Goal: Task Accomplishment & Management: Use online tool/utility

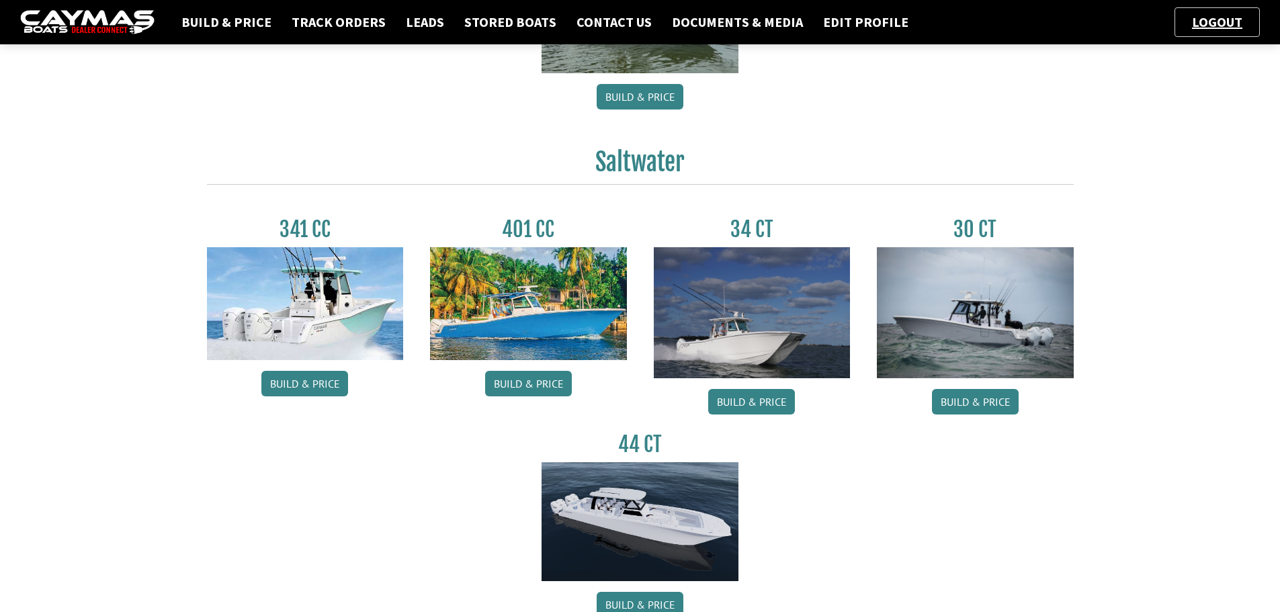
scroll to position [563, 0]
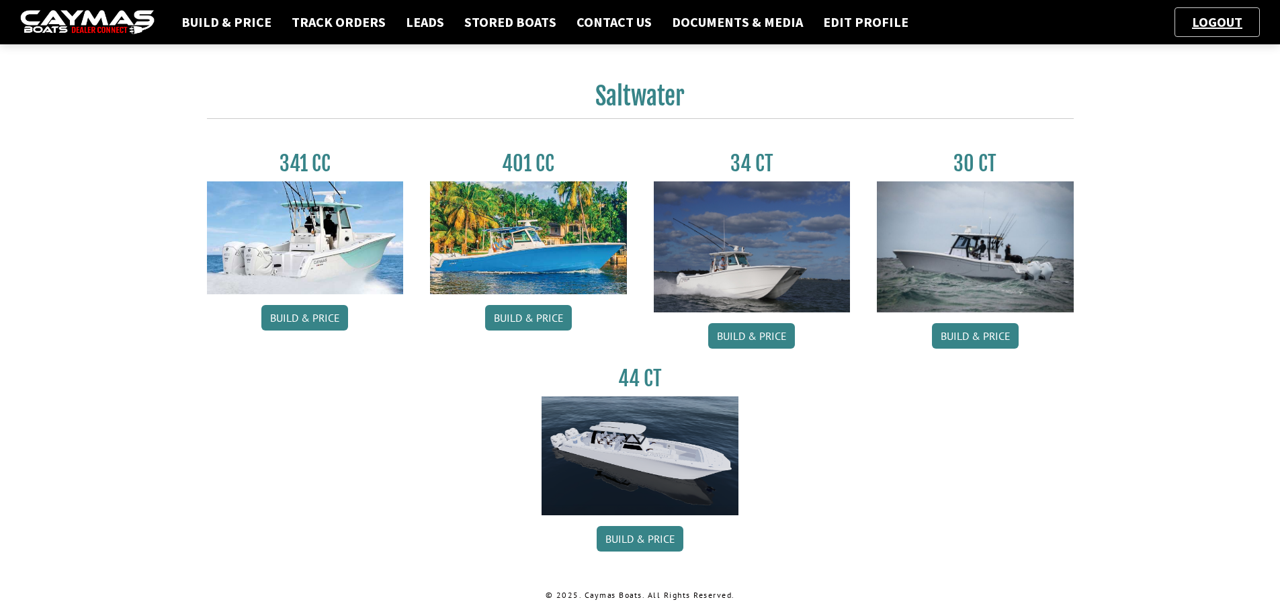
click at [984, 259] on img at bounding box center [975, 246] width 197 height 131
click at [984, 339] on link "Build & Price" at bounding box center [975, 336] width 87 height 26
click at [730, 19] on link "Documents & Media" at bounding box center [737, 21] width 144 height 17
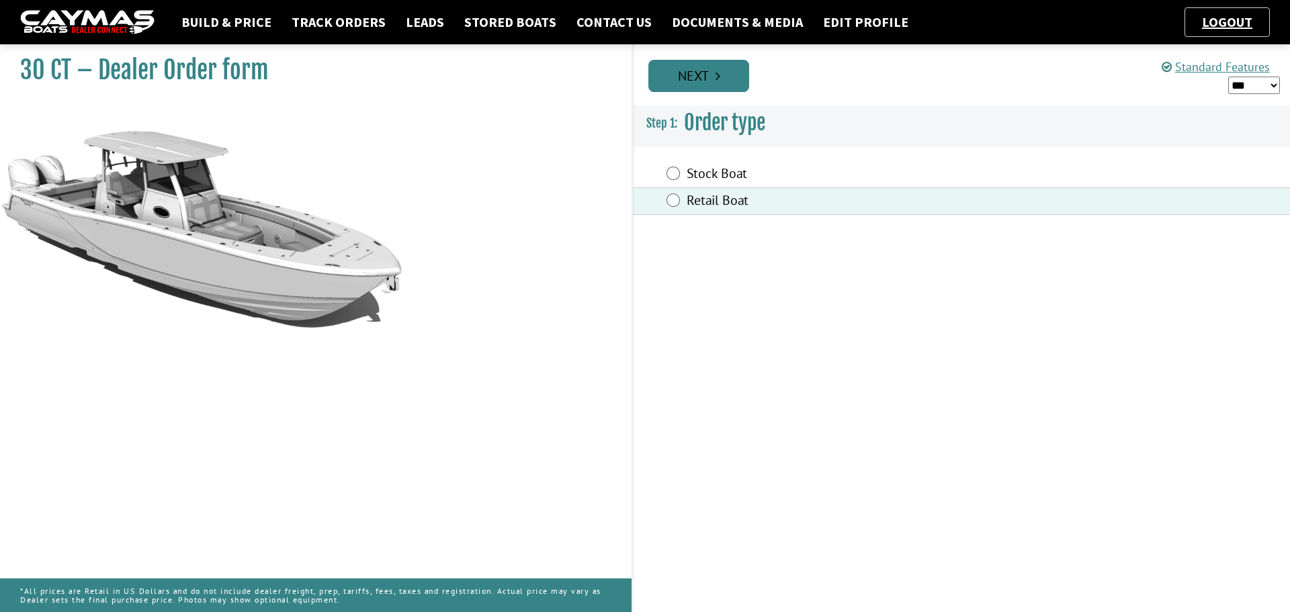
click at [688, 69] on link "Next" at bounding box center [698, 76] width 101 height 32
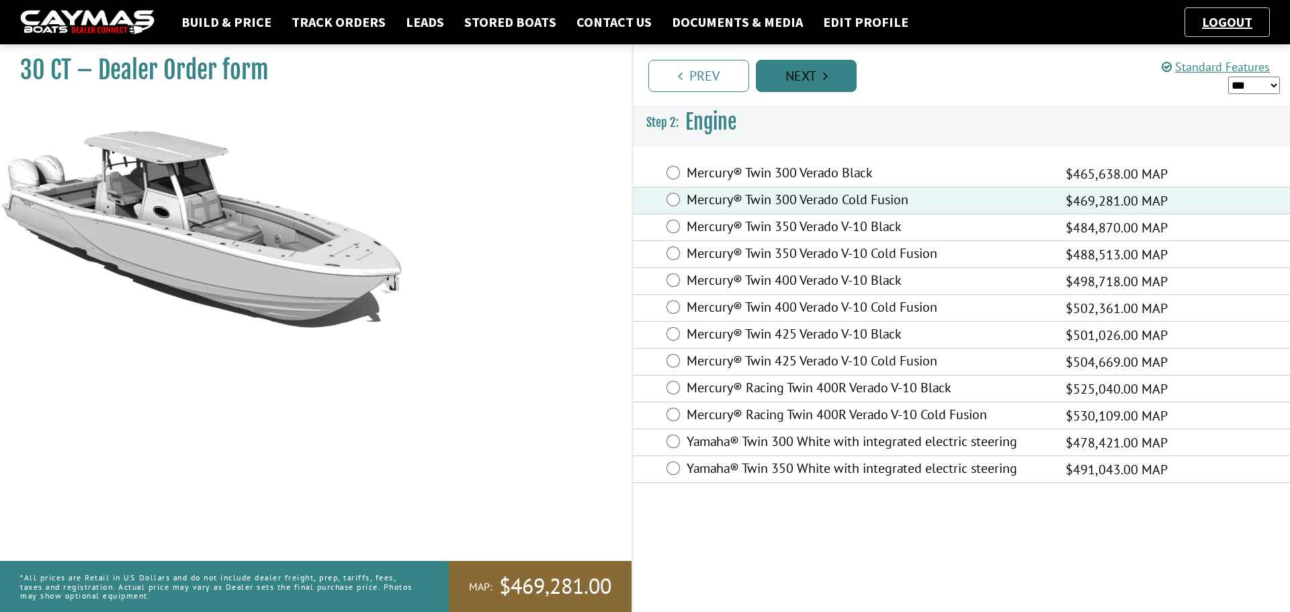
click at [810, 79] on link "Next" at bounding box center [806, 76] width 101 height 32
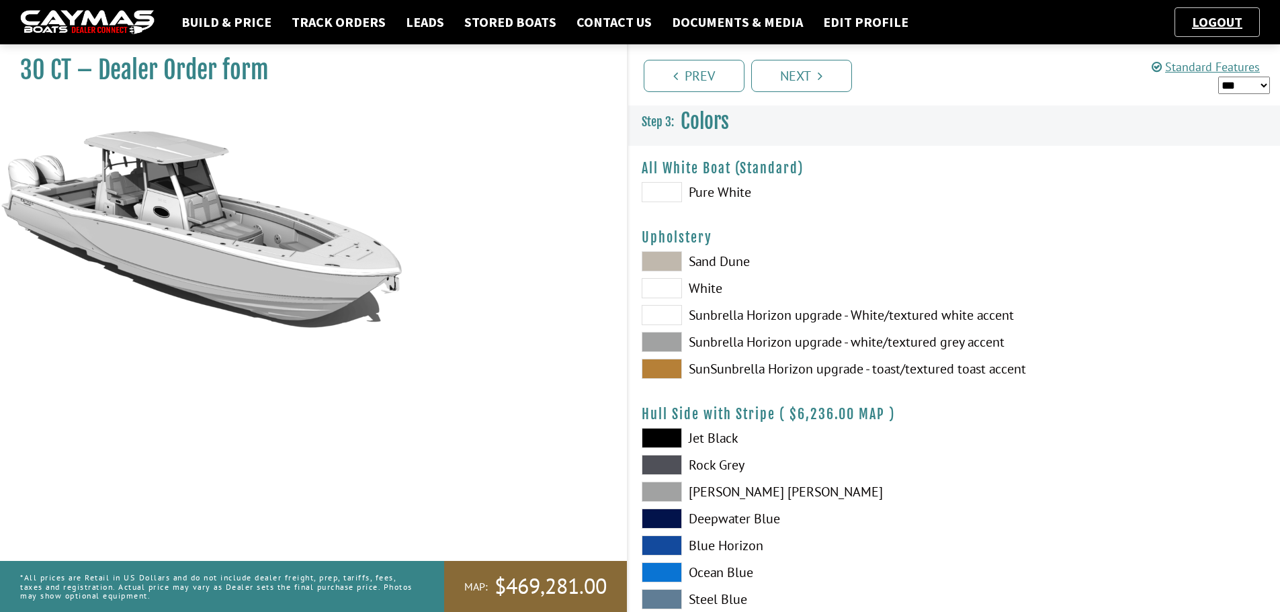
click at [674, 288] on span at bounding box center [662, 288] width 40 height 20
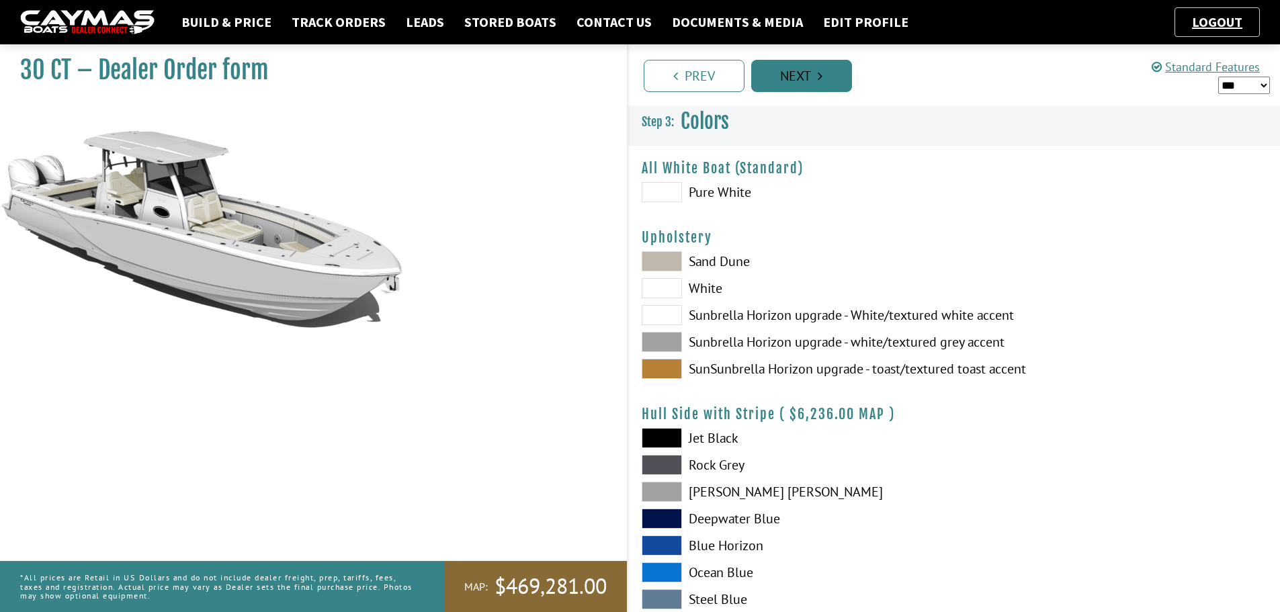
click at [820, 79] on icon "Pagination" at bounding box center [820, 75] width 5 height 13
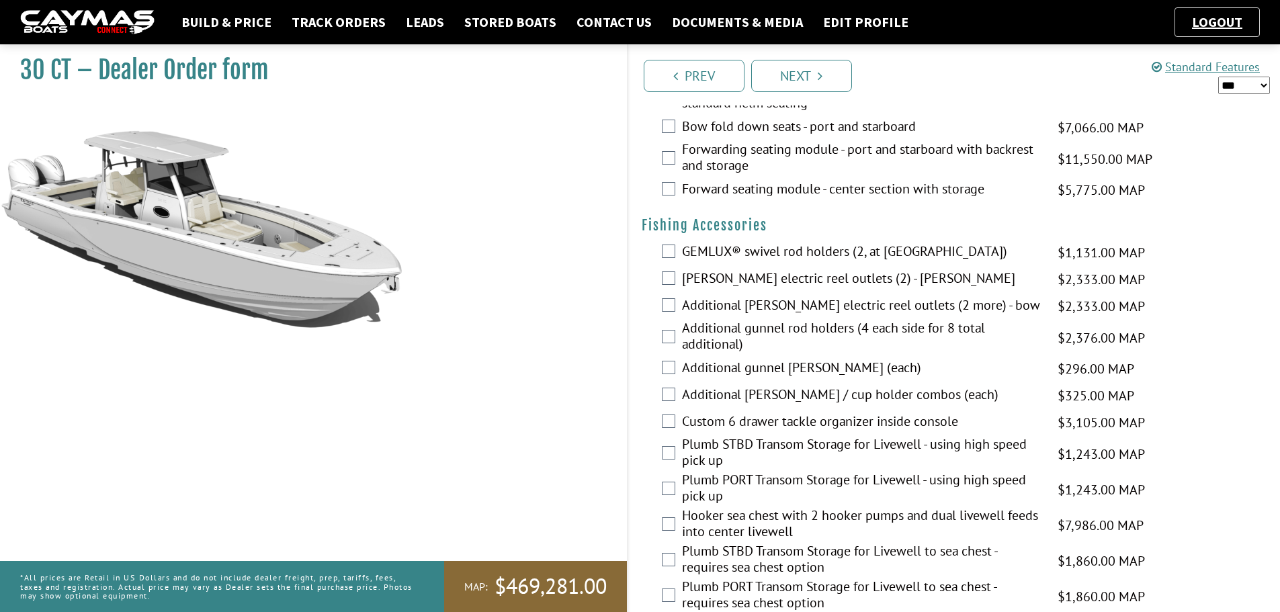
scroll to position [1510, 0]
